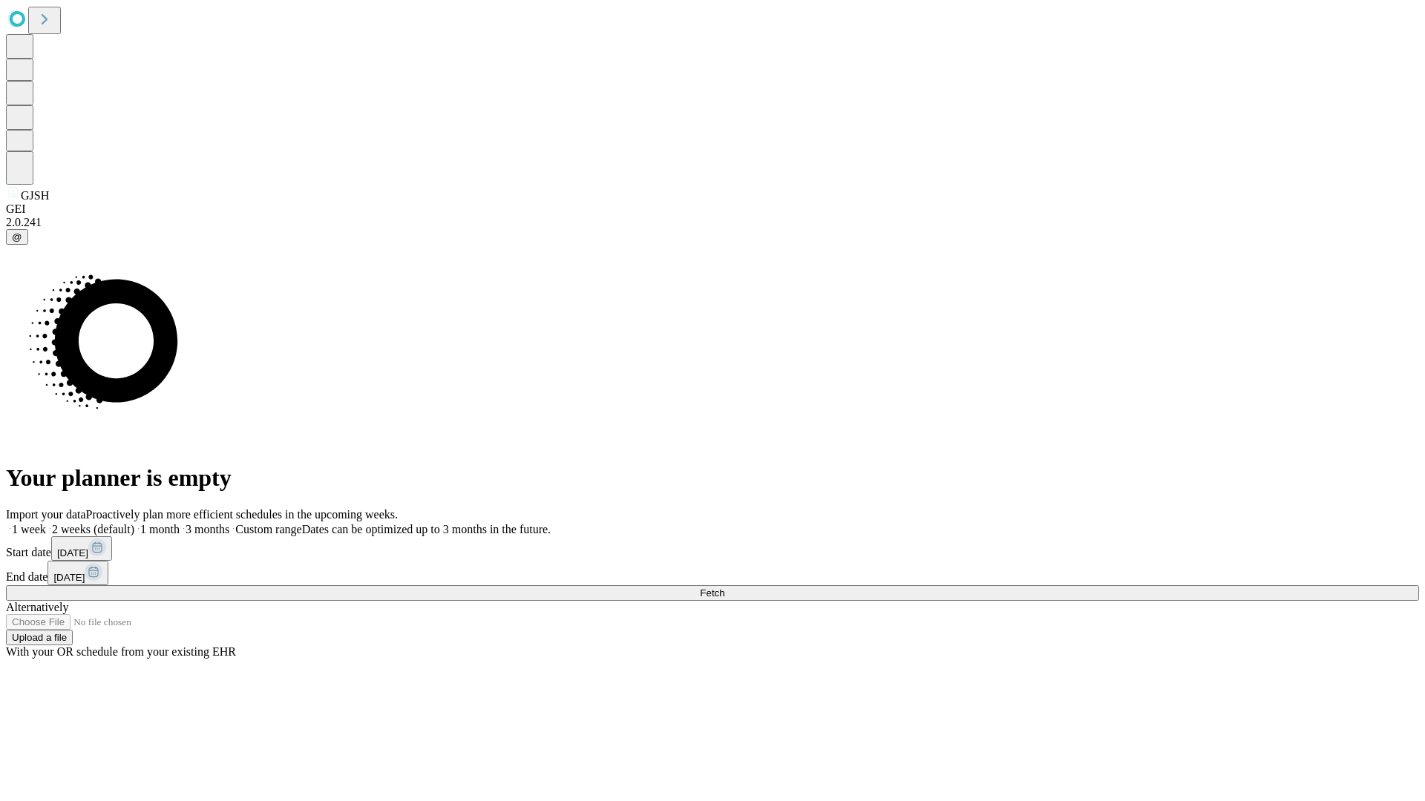
click at [724, 588] on span "Fetch" at bounding box center [712, 593] width 24 height 11
